Goal: Information Seeking & Learning: Learn about a topic

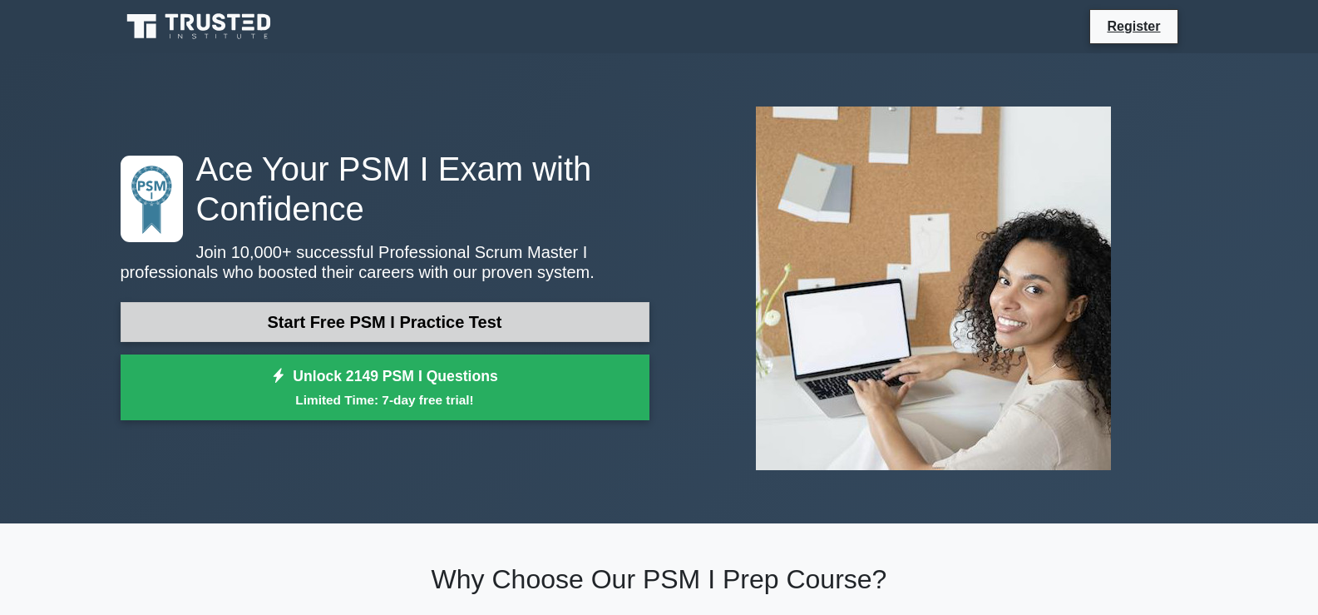
click at [506, 308] on link "Start Free PSM I Practice Test" at bounding box center [385, 322] width 529 height 40
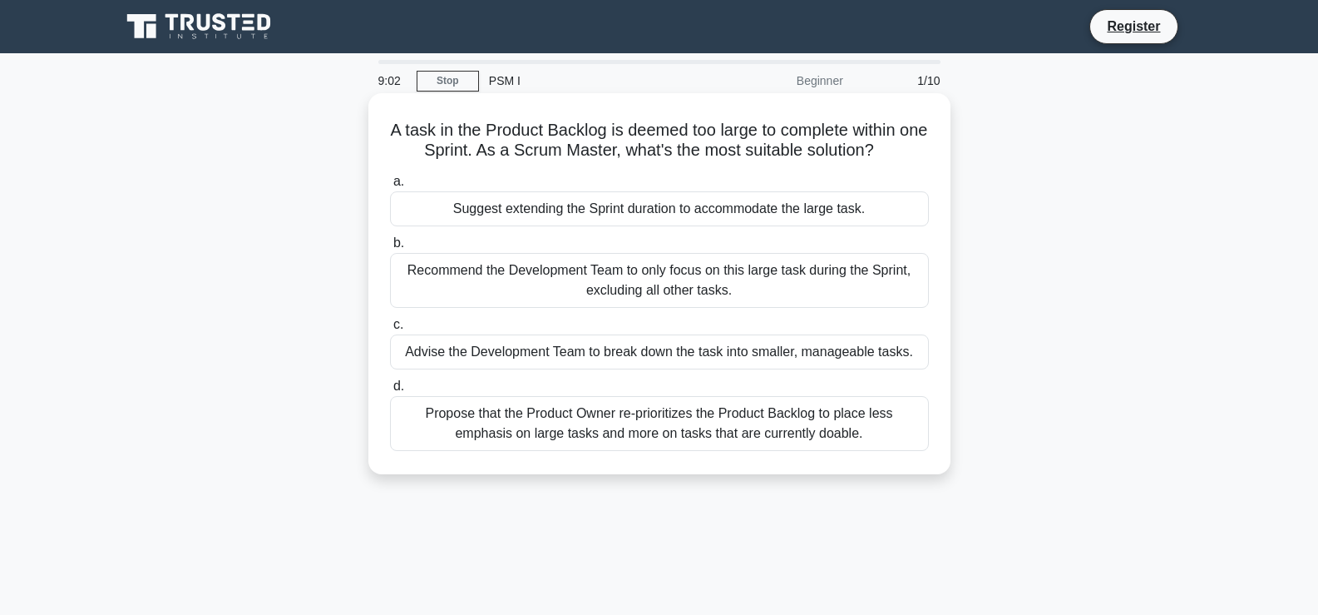
click at [522, 353] on div "Advise the Development Team to break down the task into smaller, manageable tas…" at bounding box center [659, 351] width 539 height 35
click at [390, 330] on input "c. Advise the Development Team to break down the task into smaller, manageable …" at bounding box center [390, 324] width 0 height 11
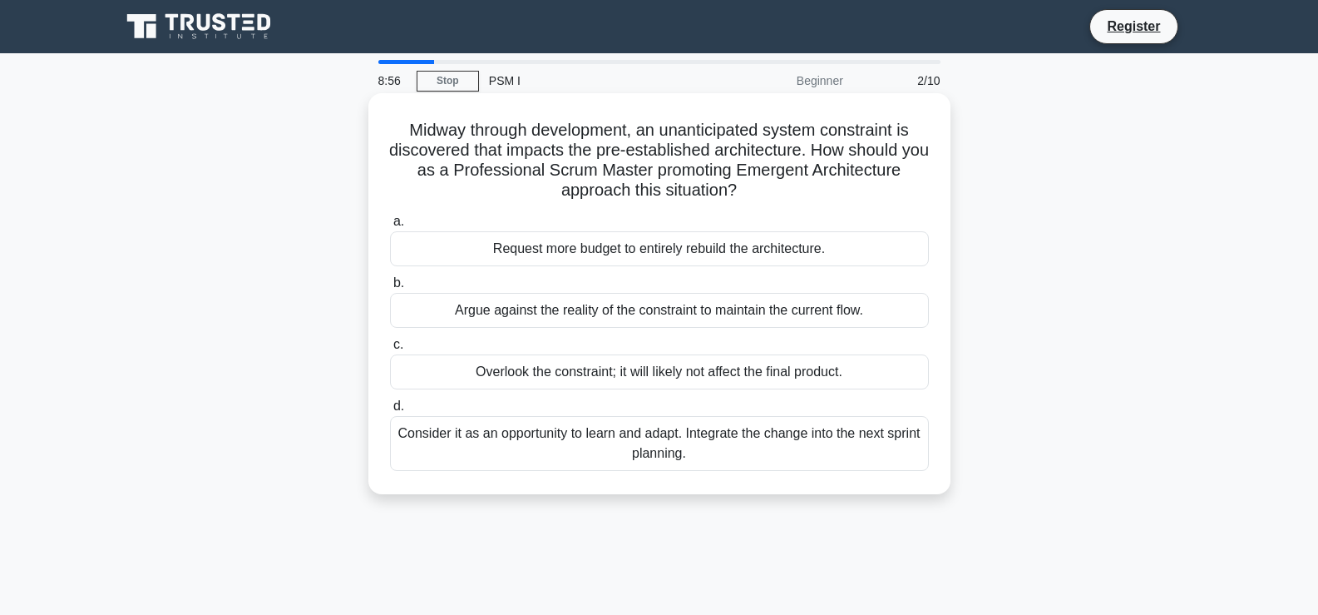
click at [681, 250] on div "Request more budget to entirely rebuild the architecture." at bounding box center [659, 248] width 539 height 35
click at [390, 227] on input "a. Request more budget to entirely rebuild the architecture." at bounding box center [390, 221] width 0 height 11
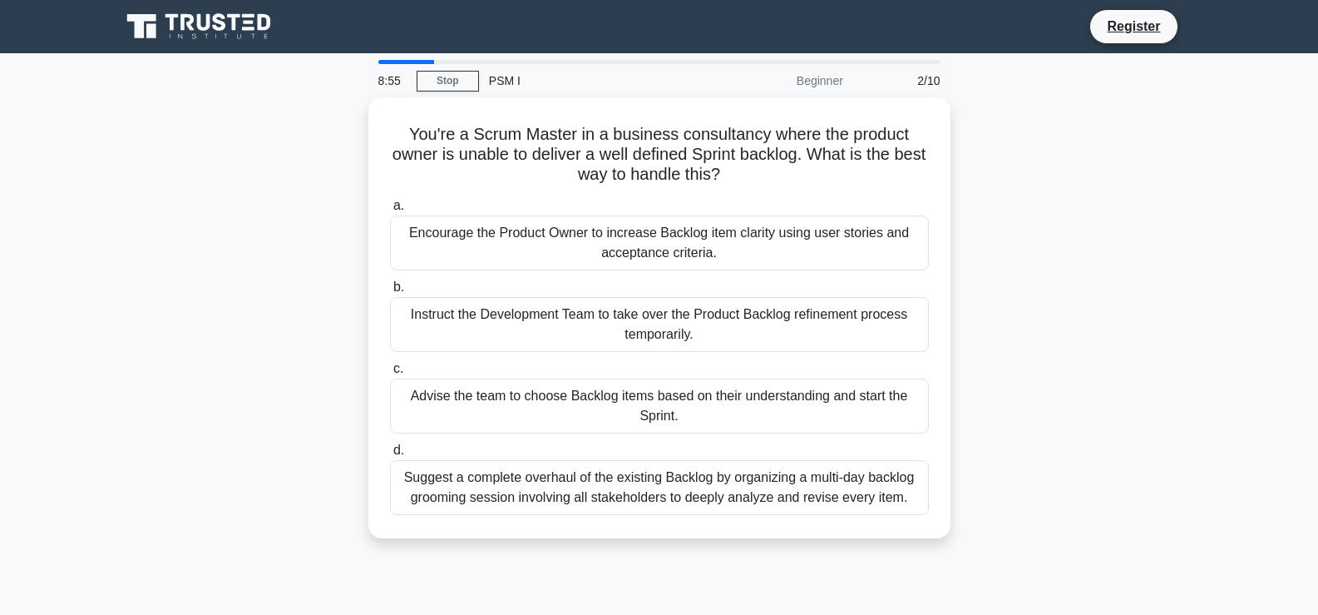
click at [681, 250] on div "Encourage the Product Owner to increase Backlog item clarity using user stories…" at bounding box center [659, 242] width 539 height 55
click at [390, 211] on input "a. Encourage the Product Owner to increase Backlog item clarity using user stor…" at bounding box center [390, 205] width 0 height 11
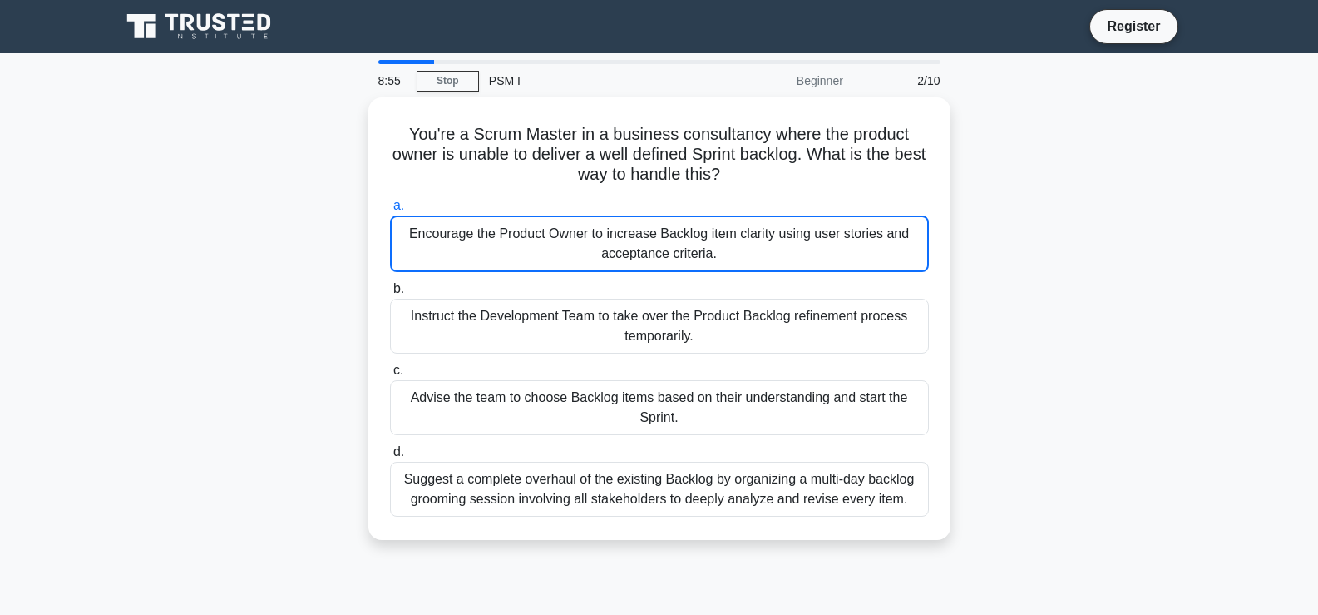
click at [681, 250] on div "Encourage the Product Owner to increase Backlog item clarity using user stories…" at bounding box center [659, 243] width 539 height 57
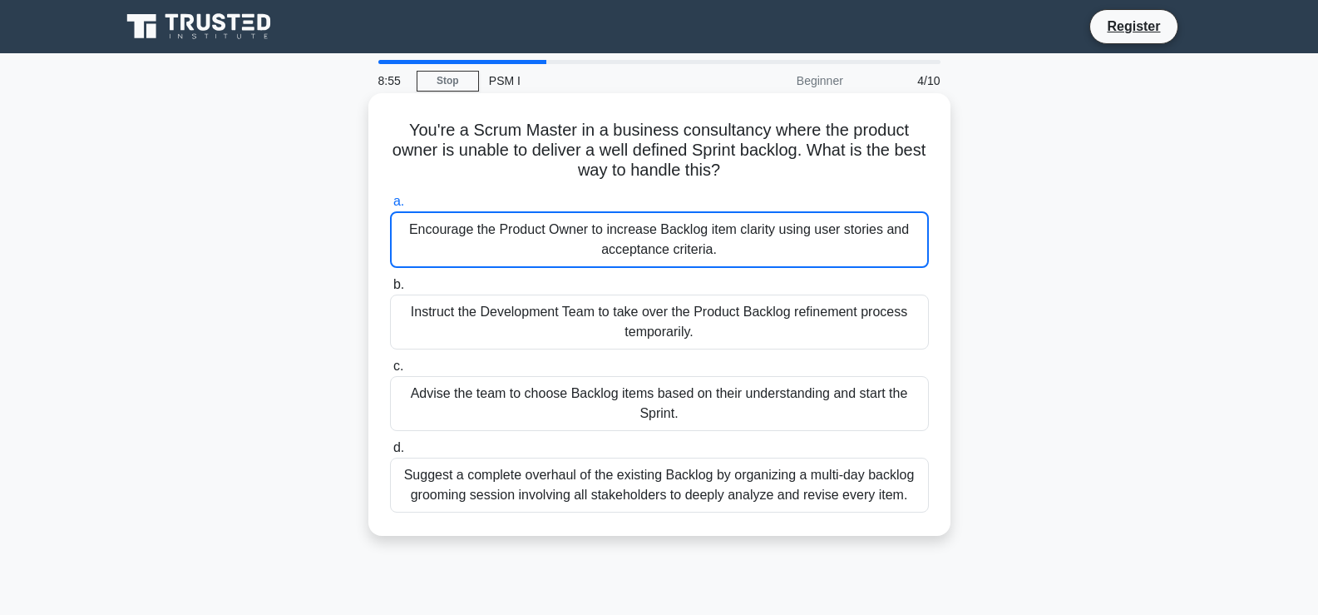
click at [679, 250] on div "Encourage the Product Owner to increase Backlog item clarity using user stories…" at bounding box center [659, 239] width 539 height 57
click at [390, 207] on input "a. Encourage the Product Owner to increase Backlog item clarity using user stor…" at bounding box center [390, 201] width 0 height 11
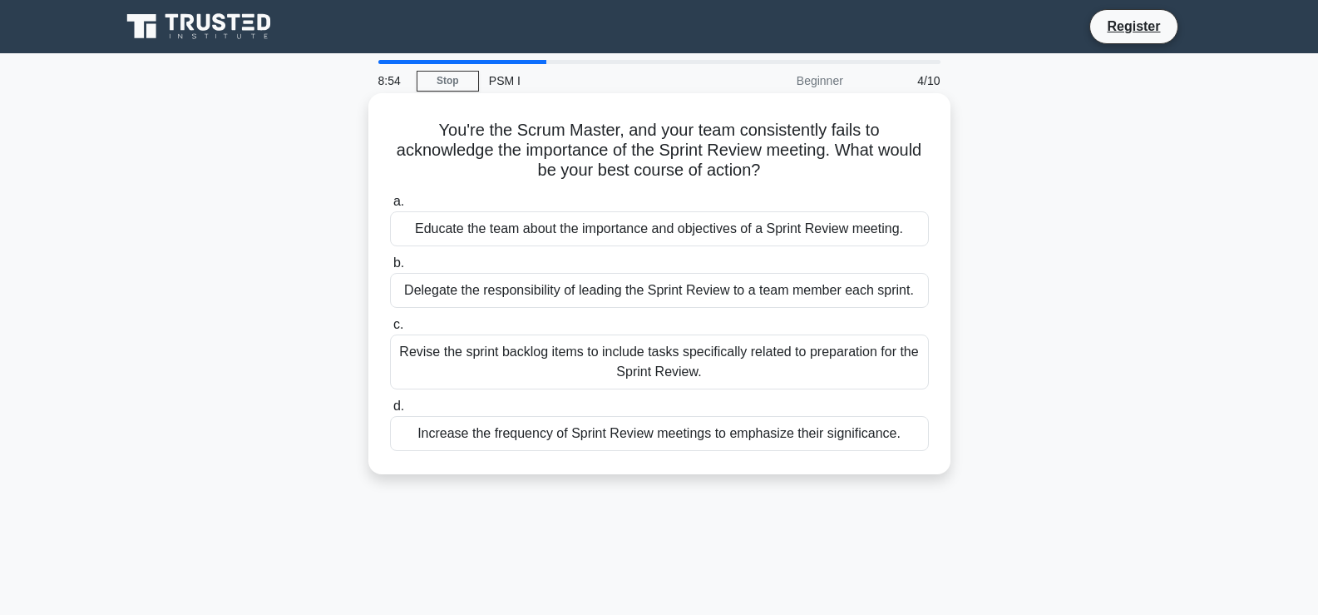
click at [684, 230] on div "Educate the team about the importance and objectives of a Sprint Review meeting." at bounding box center [659, 228] width 539 height 35
click at [390, 207] on input "a. Educate the team about the importance and objectives of a Sprint Review meet…" at bounding box center [390, 201] width 0 height 11
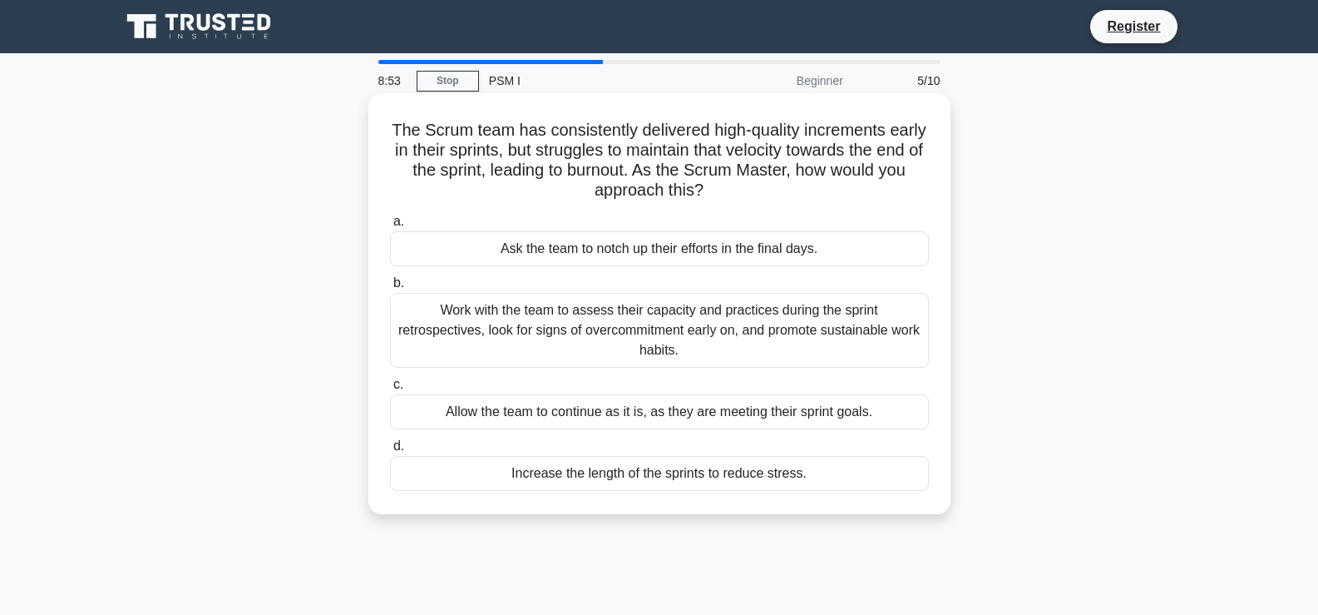
click at [679, 241] on div "Ask the team to notch up their efforts in the final days." at bounding box center [659, 248] width 539 height 35
click at [390, 227] on input "a. Ask the team to notch up their efforts in the final days." at bounding box center [390, 221] width 0 height 11
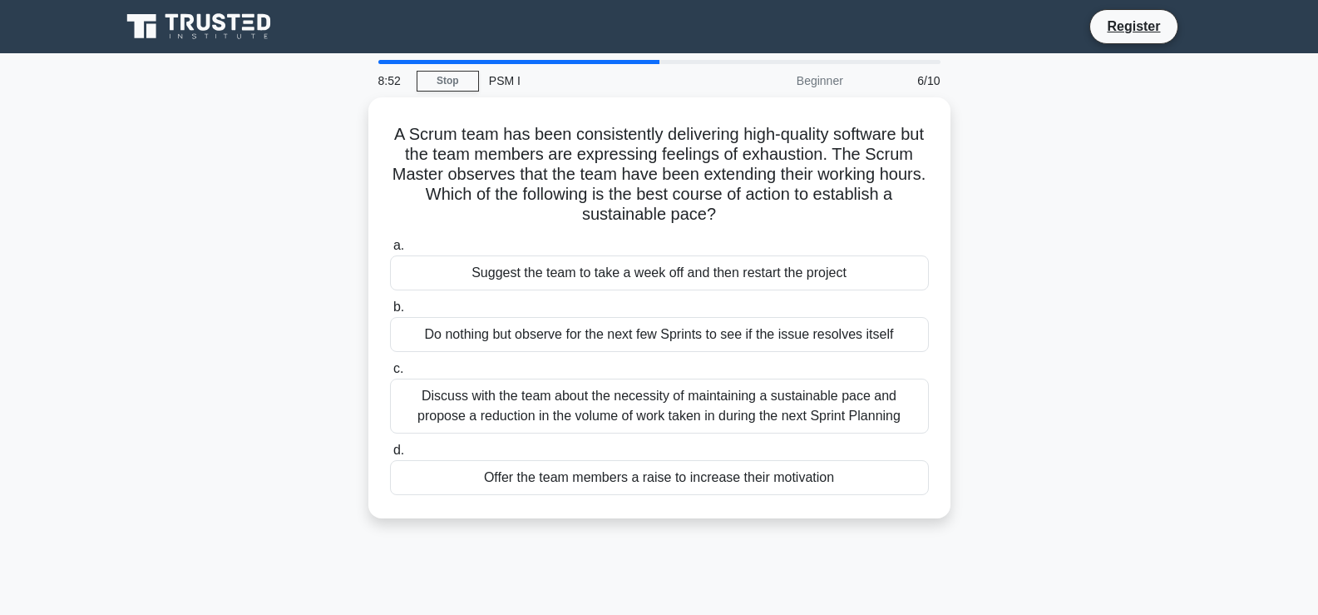
click at [679, 241] on label "a. Suggest the team to take a week off and then restart the project" at bounding box center [659, 262] width 539 height 55
click at [390, 241] on input "a. Suggest the team to take a week off and then restart the project" at bounding box center [390, 245] width 0 height 11
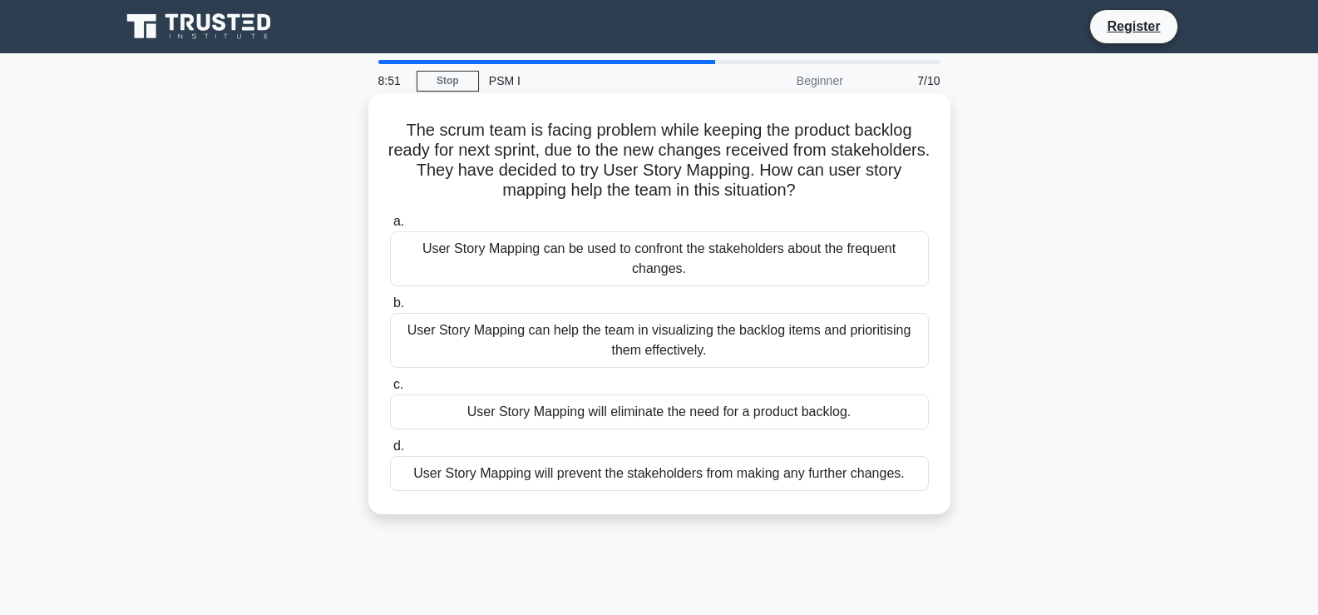
click at [679, 259] on div "User Story Mapping can be used to confront the stakeholders about the frequent …" at bounding box center [659, 258] width 539 height 55
click at [390, 227] on input "a. User Story Mapping can be used to confront the stakeholders about the freque…" at bounding box center [390, 221] width 0 height 11
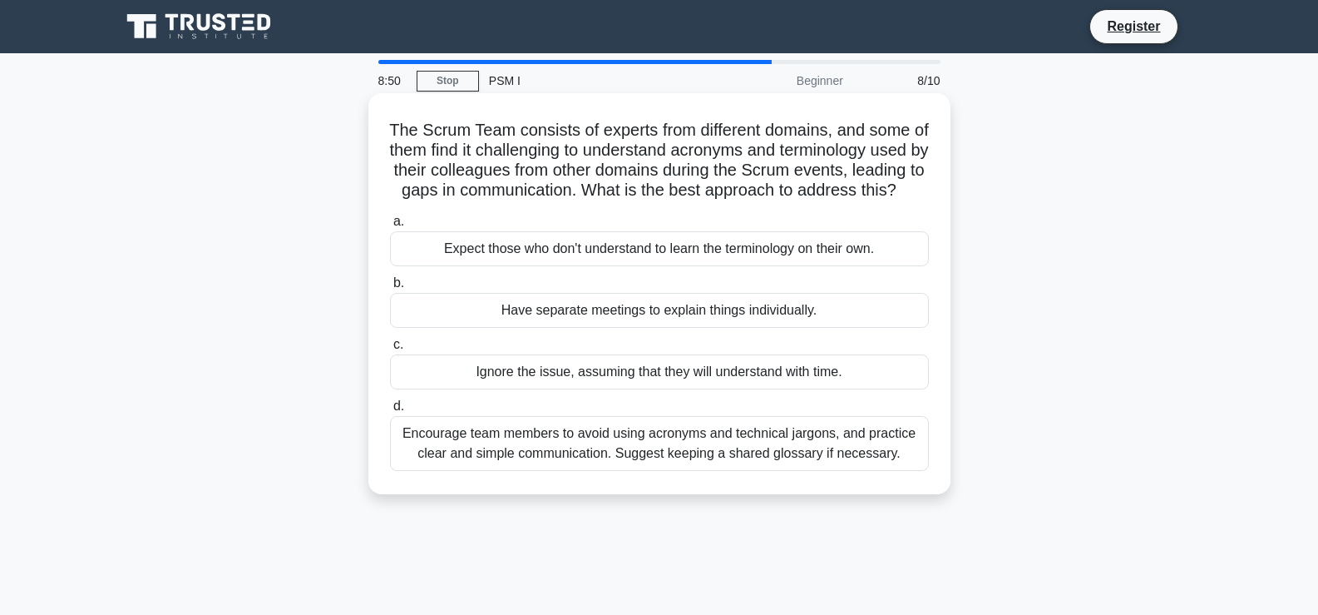
click at [678, 266] on div "Expect those who don't understand to learn the terminology on their own." at bounding box center [659, 248] width 539 height 35
click at [390, 227] on input "a. Expect those who don't understand to learn the terminology on their own." at bounding box center [390, 221] width 0 height 11
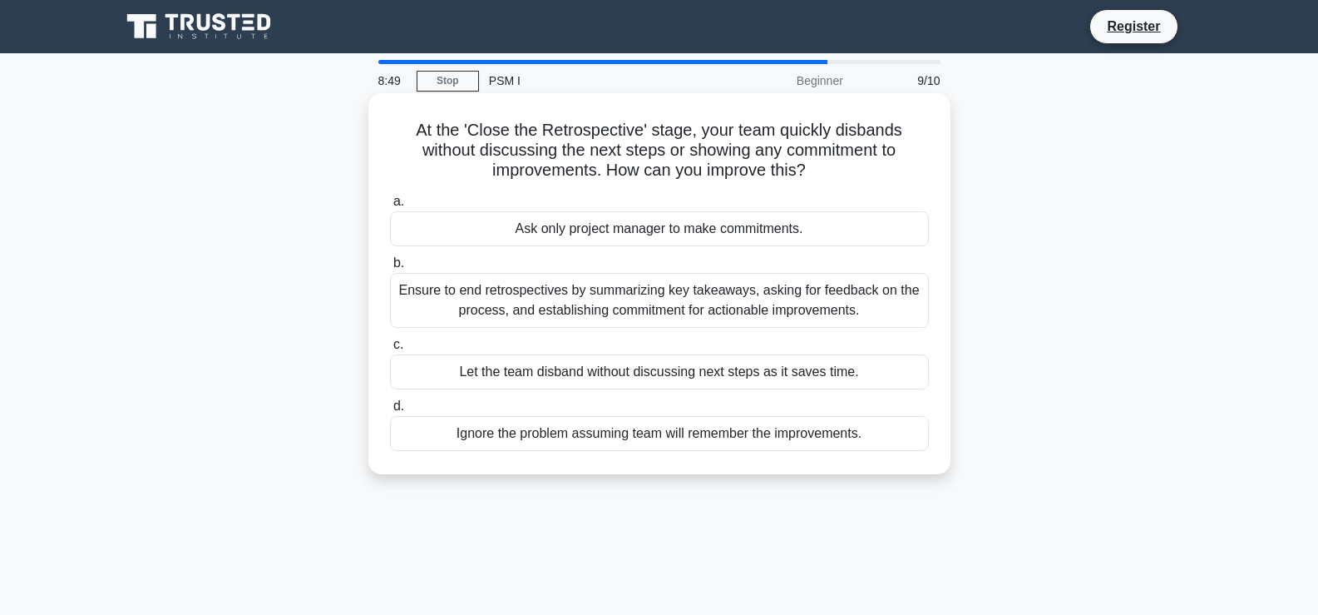
click at [684, 222] on div "Ask only project manager to make commitments." at bounding box center [659, 228] width 539 height 35
click at [390, 207] on input "a. Ask only project manager to make commitments." at bounding box center [390, 201] width 0 height 11
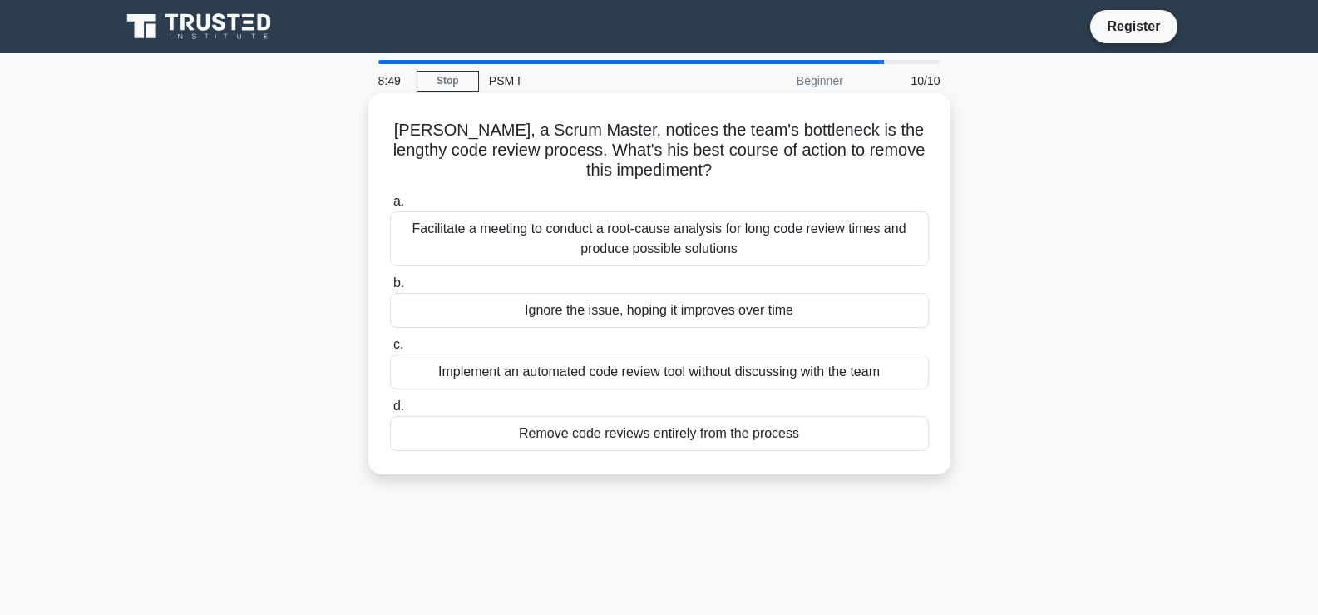
click at [735, 184] on div "Steve, a Scrum Master, notices the team's bottleneck is the lengthy code review…" at bounding box center [659, 284] width 569 height 368
click at [702, 234] on div "Facilitate a meeting to conduct a root-cause analysis for long code review time…" at bounding box center [659, 238] width 539 height 55
click at [390, 207] on input "a. Facilitate a meeting to conduct a root-cause analysis for long code review t…" at bounding box center [390, 201] width 0 height 11
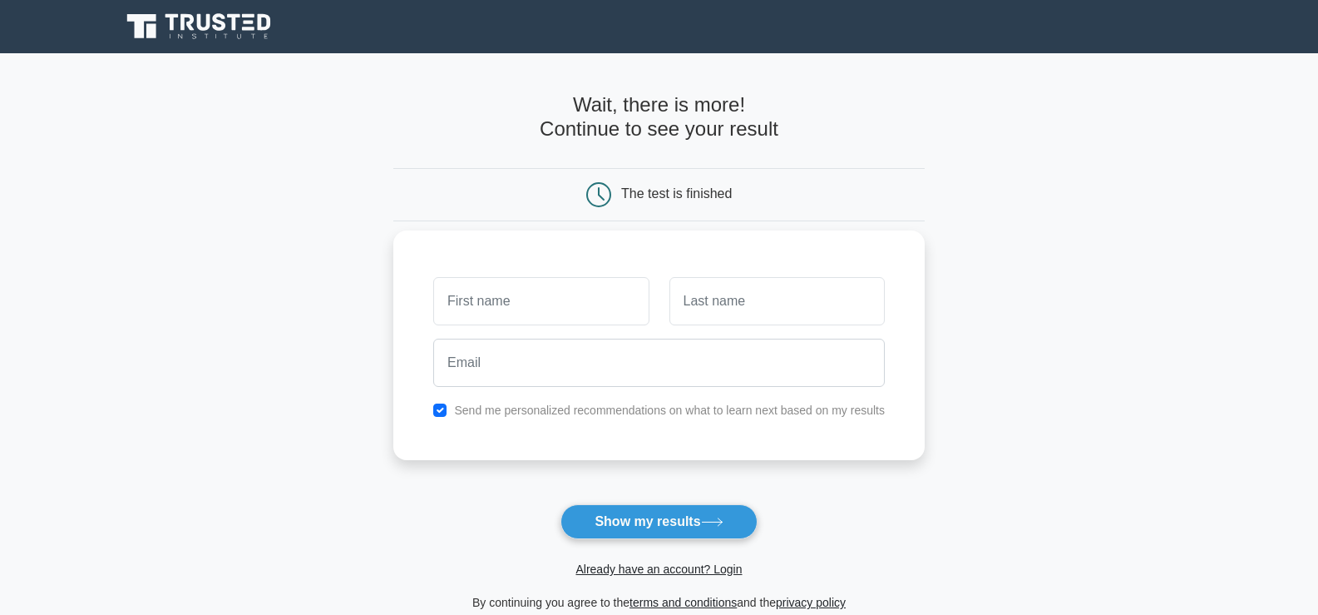
click at [664, 413] on label "Send me personalized recommendations on what to learn next based on my results" at bounding box center [669, 409] width 431 height 13
click at [578, 327] on div at bounding box center [540, 301] width 235 height 62
click at [566, 316] on input "text" at bounding box center [540, 301] width 215 height 48
type input "fgdfg"
click at [757, 311] on input "d" at bounding box center [776, 301] width 215 height 48
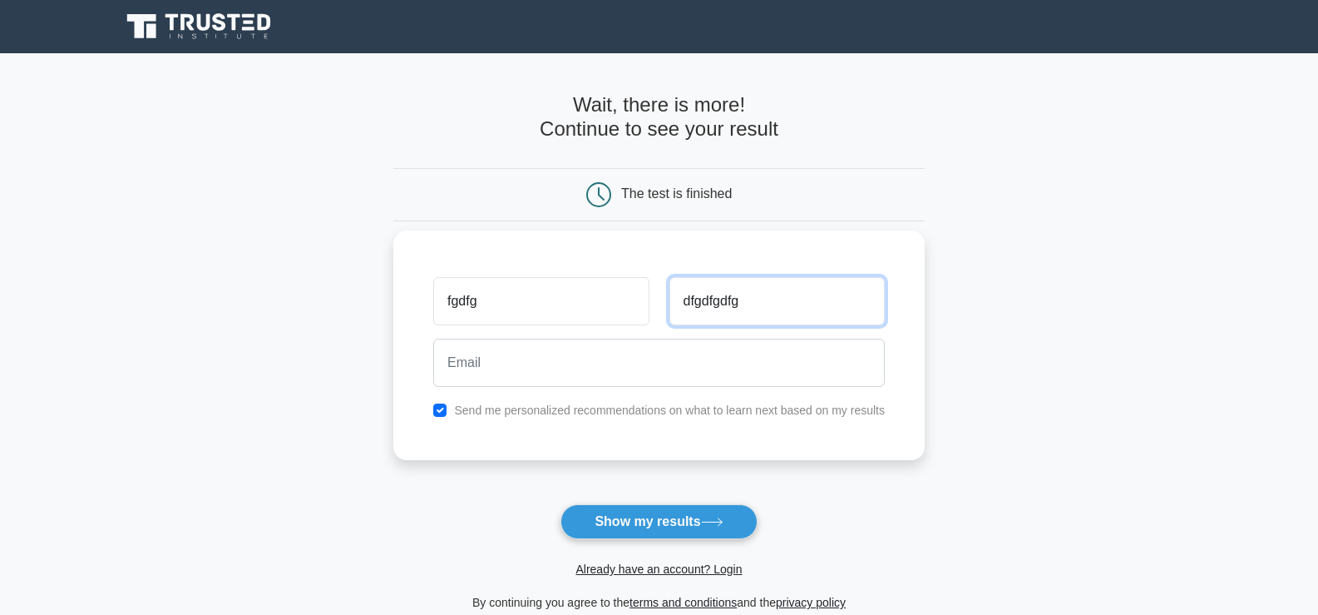
type input "dfgdfgdfg"
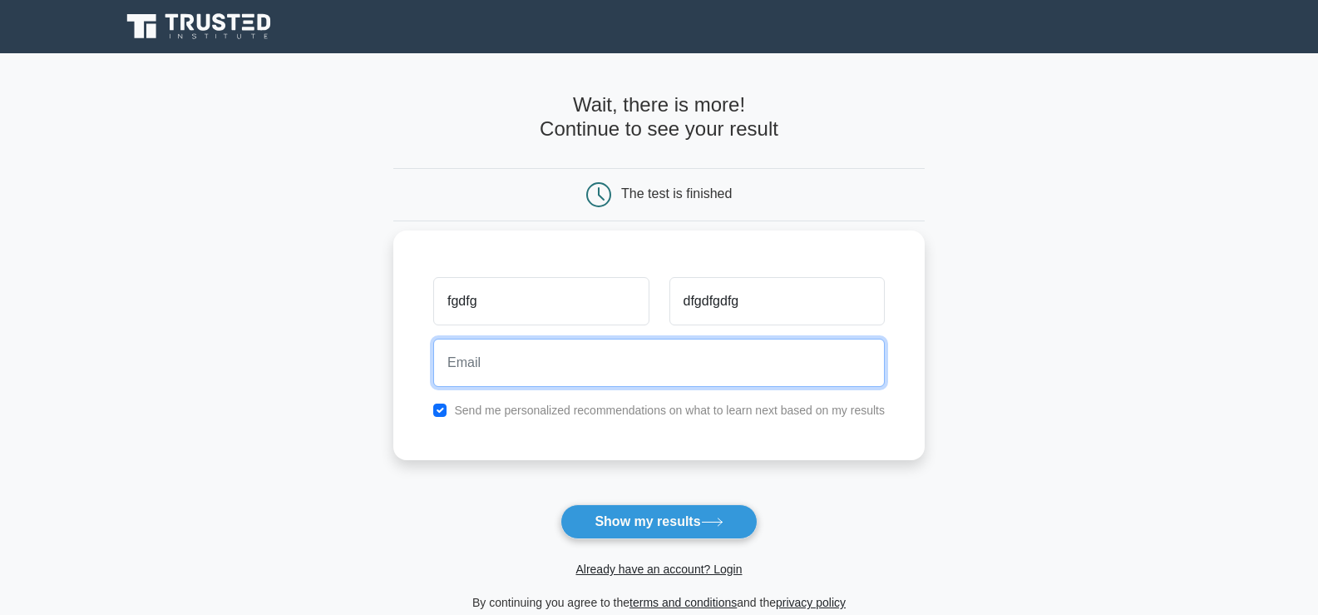
click at [663, 358] on input "email" at bounding box center [659, 362] width 452 height 48
type input "dfgfdg\dfhdfh"
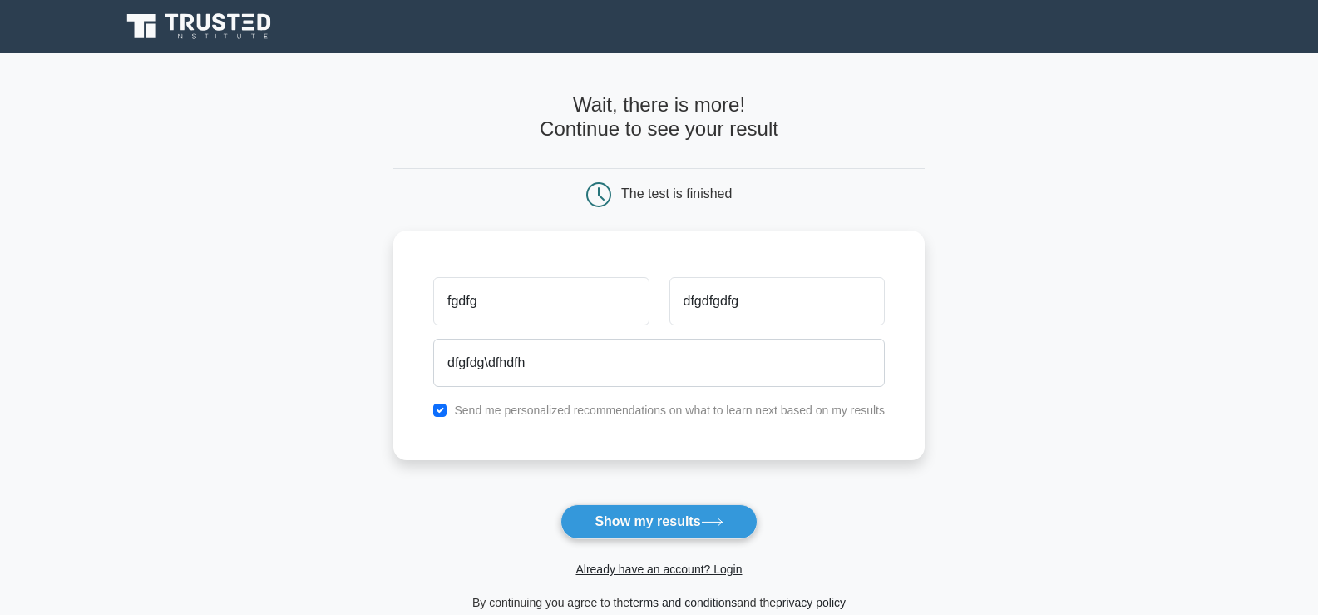
click at [545, 412] on label "Send me personalized recommendations on what to learn next based on my results" at bounding box center [669, 409] width 431 height 13
click at [442, 412] on input "checkbox" at bounding box center [439, 409] width 13 height 13
checkbox input "false"
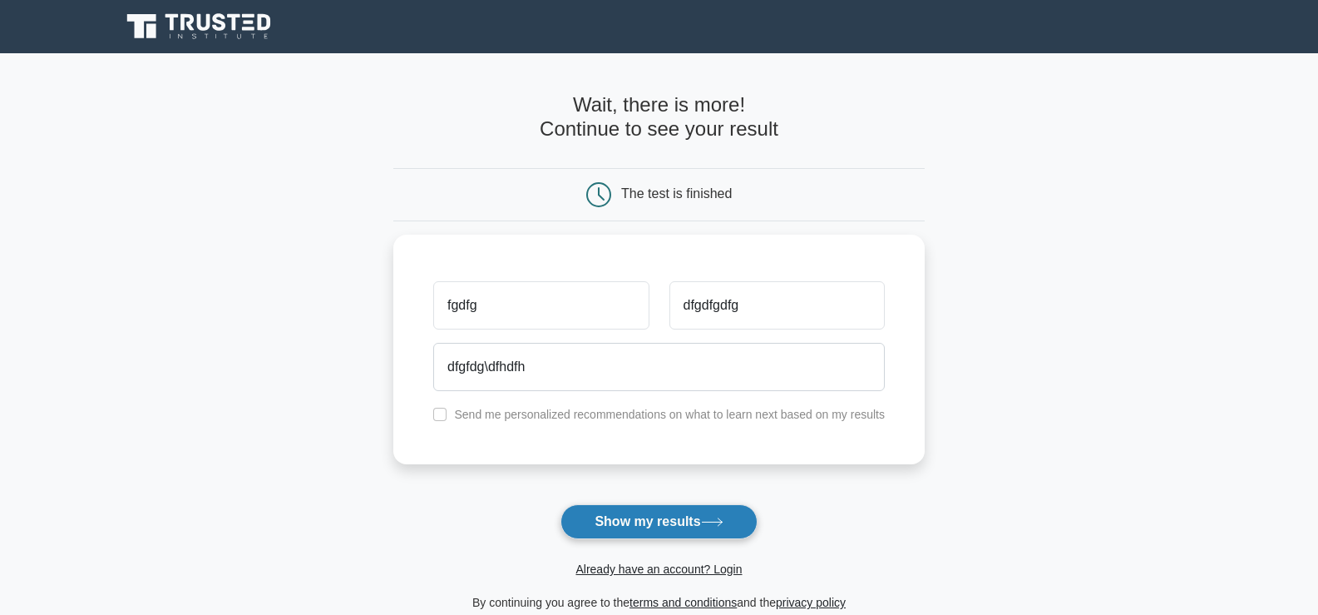
click at [621, 516] on button "Show my results" at bounding box center [659, 521] width 196 height 35
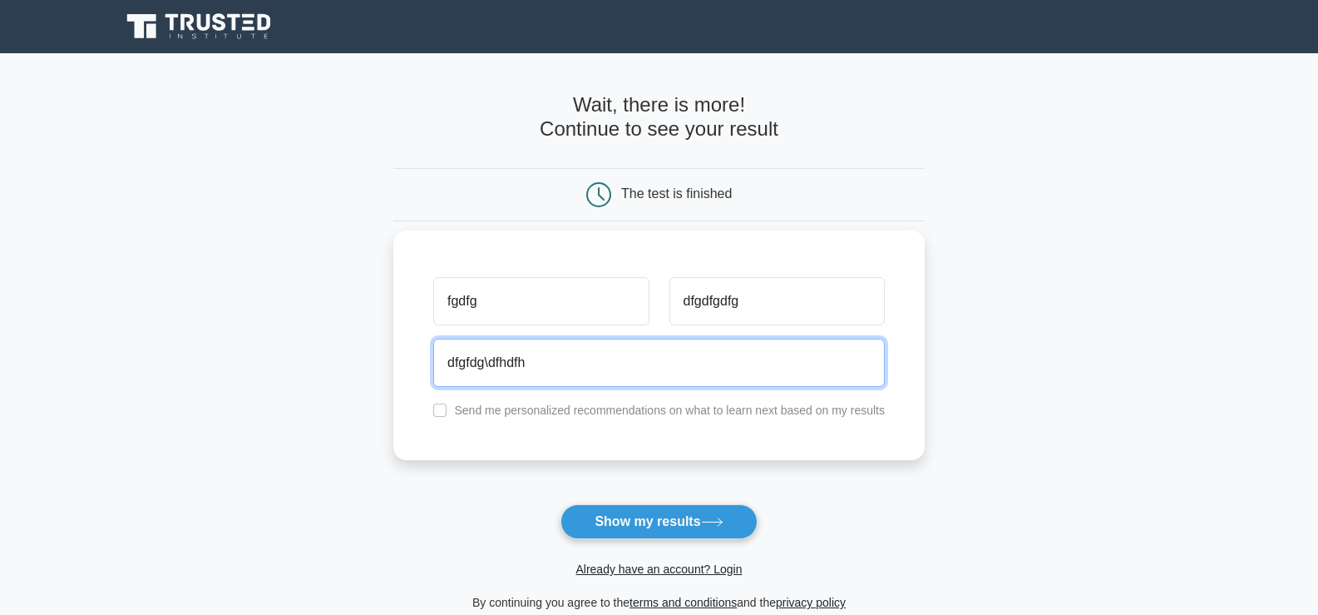
drag, startPoint x: 481, startPoint y: 369, endPoint x: 495, endPoint y: 373, distance: 14.5
click at [495, 373] on input "dfgfdg\dfhdfh" at bounding box center [659, 362] width 452 height 48
click at [586, 356] on input "dfgfd@dfhdfh" at bounding box center [659, 362] width 452 height 48
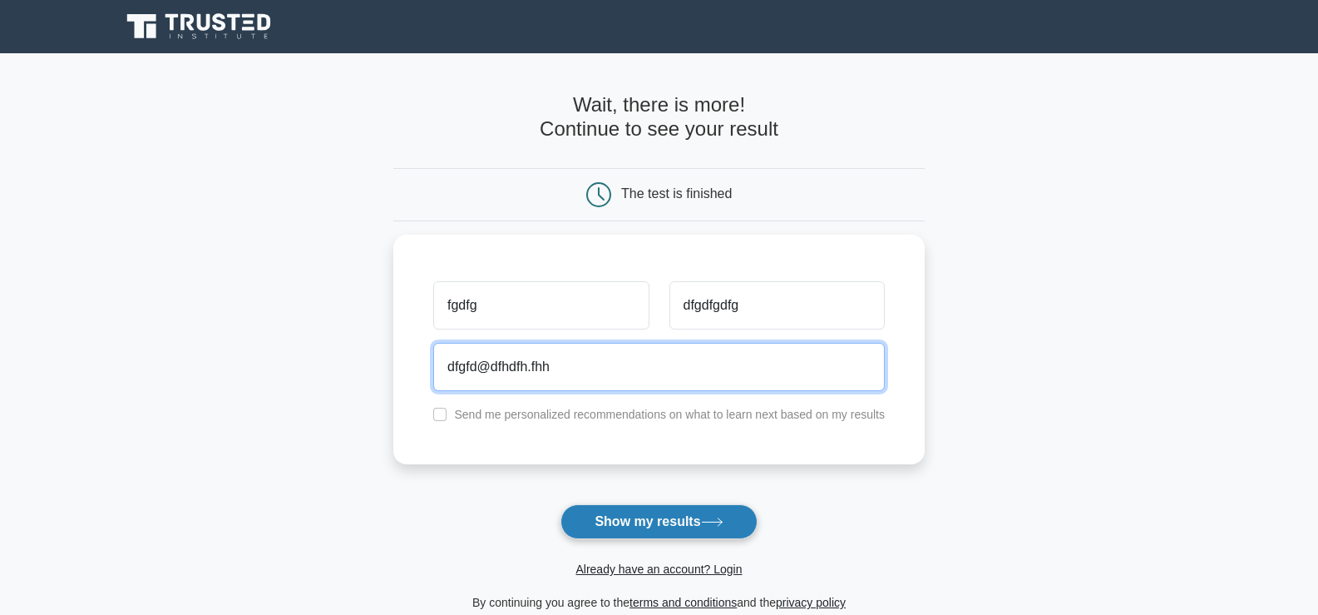
type input "dfgfd@dfhdfh.fhh"
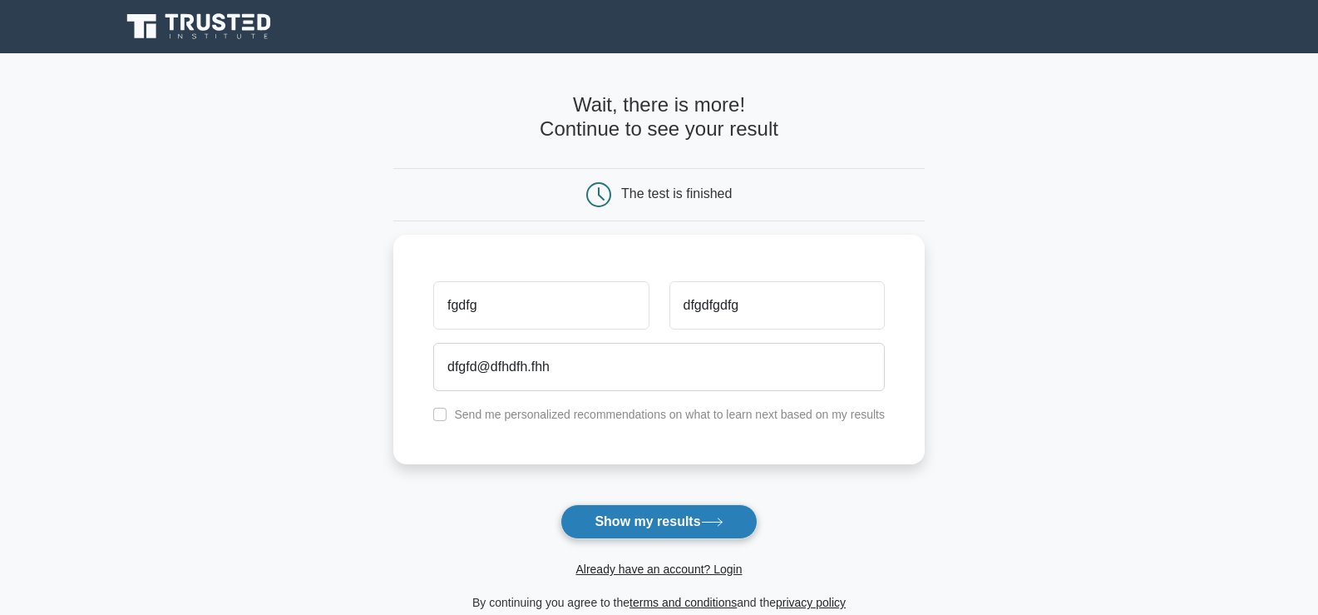
click at [646, 531] on button "Show my results" at bounding box center [659, 521] width 196 height 35
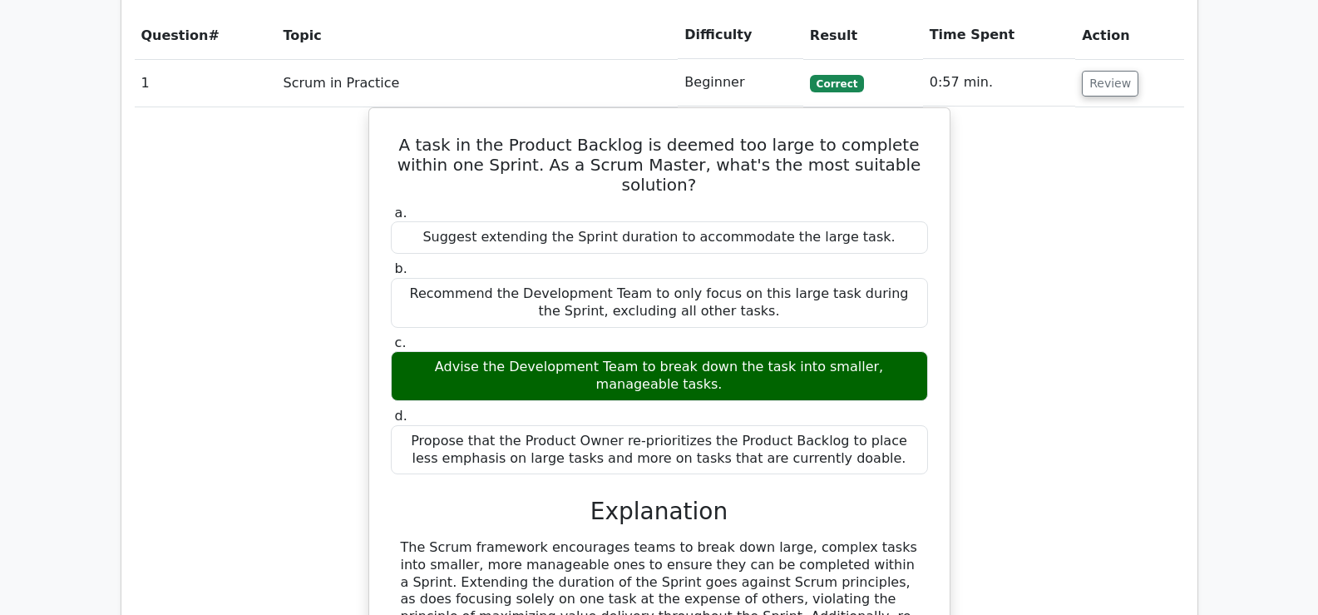
scroll to position [1248, 0]
